Goal: Navigation & Orientation: Find specific page/section

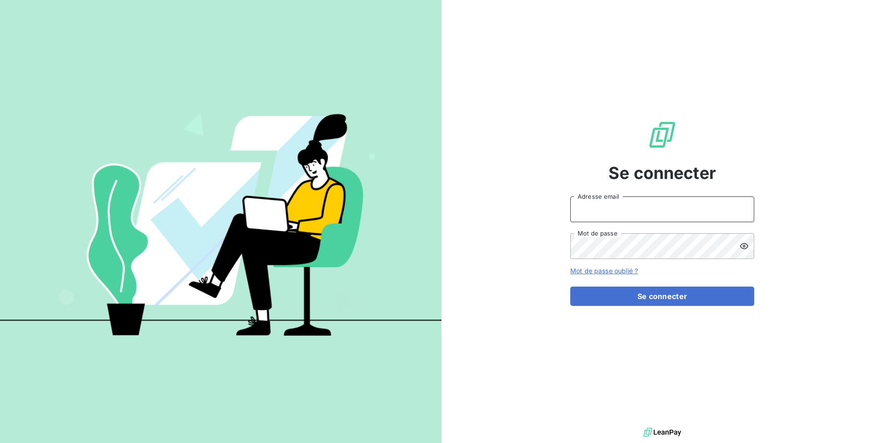
click at [656, 207] on input "Adresse email" at bounding box center [662, 209] width 184 height 26
type input "admin@talenzalteisaudit"
click at [570, 287] on button "Se connecter" at bounding box center [662, 296] width 184 height 19
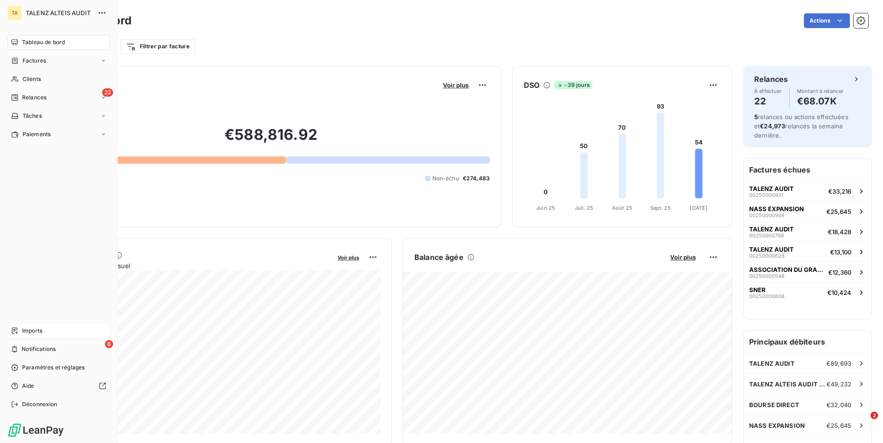
click at [44, 330] on div "Imports" at bounding box center [58, 330] width 103 height 15
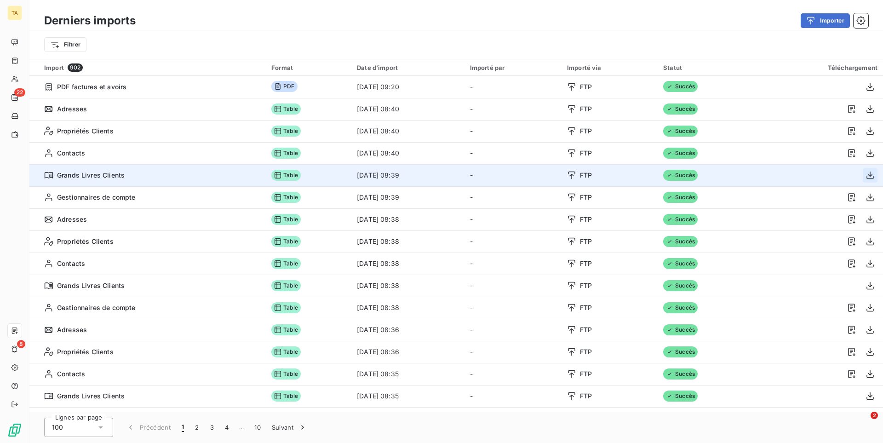
click at [870, 176] on icon "button" at bounding box center [870, 176] width 7 height 8
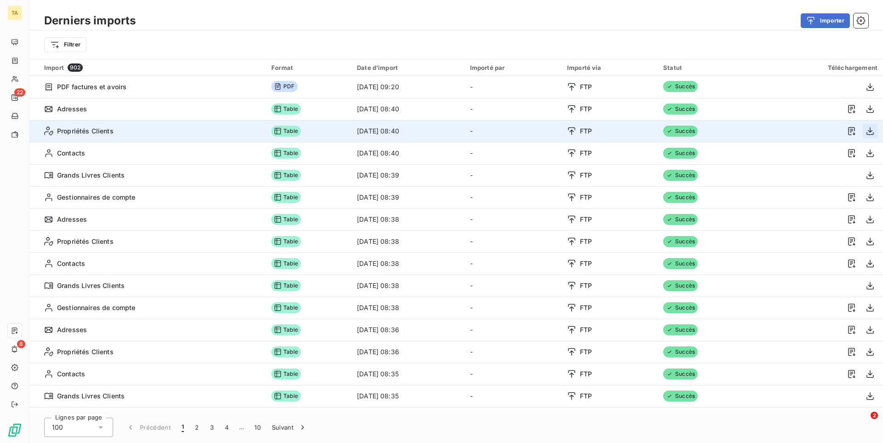
click at [870, 132] on icon "button" at bounding box center [870, 131] width 7 height 8
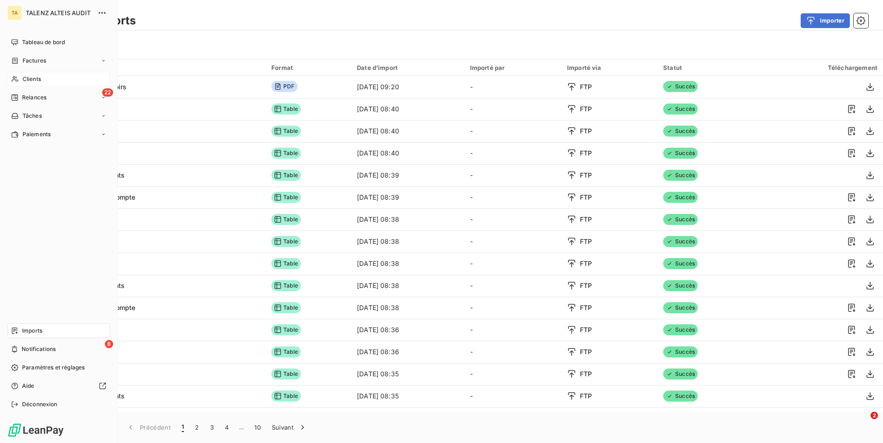
click at [40, 76] on span "Clients" at bounding box center [32, 79] width 18 height 8
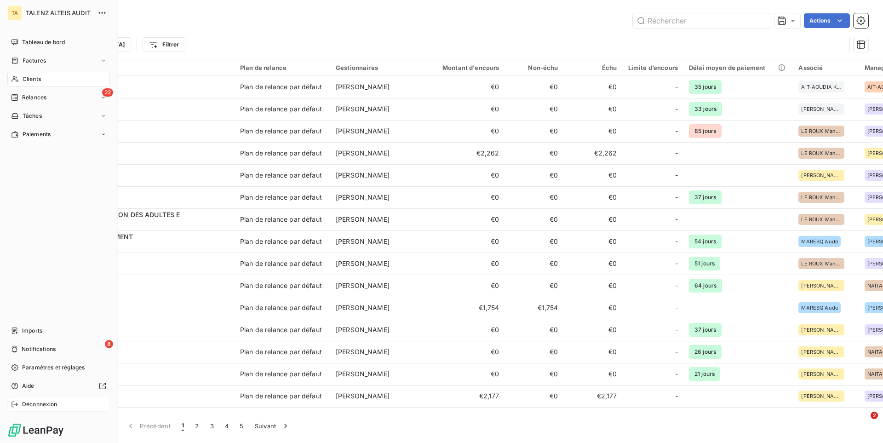
click at [46, 408] on span "Déconnexion" at bounding box center [39, 404] width 35 height 8
